Goal: Task Accomplishment & Management: Manage account settings

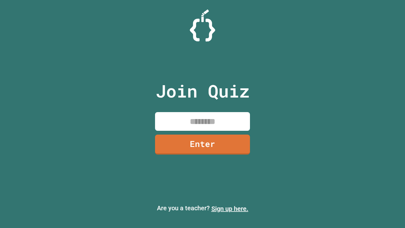
click at [230, 209] on link "Sign up here." at bounding box center [229, 209] width 37 height 8
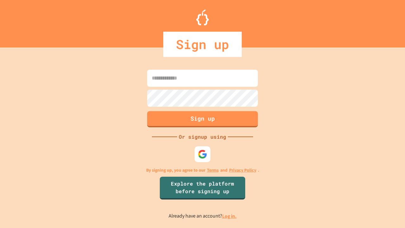
click at [230, 216] on link "Log in." at bounding box center [229, 216] width 15 height 7
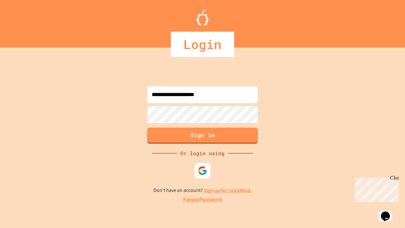
type input "**********"
